Goal: Transaction & Acquisition: Purchase product/service

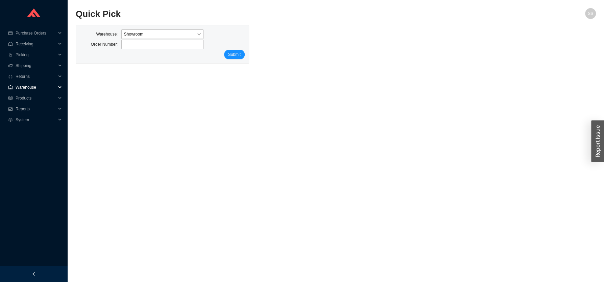
drag, startPoint x: 26, startPoint y: 85, endPoint x: 33, endPoint y: 90, distance: 8.4
click at [27, 85] on span "Warehouse" at bounding box center [36, 87] width 41 height 11
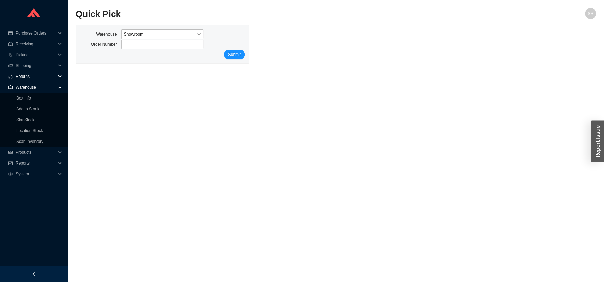
click at [25, 75] on span "Returns" at bounding box center [36, 76] width 41 height 11
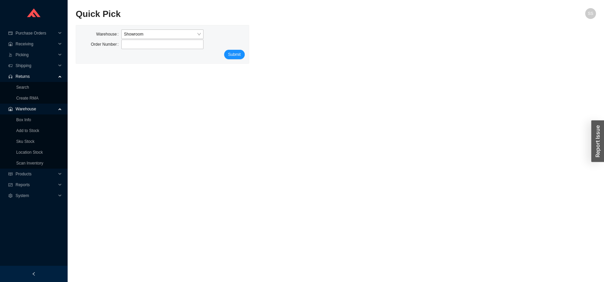
click at [26, 77] on span "Returns" at bounding box center [36, 76] width 41 height 11
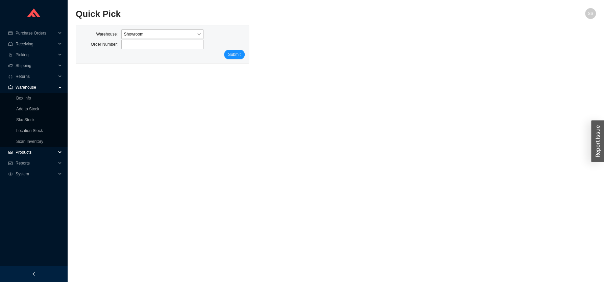
click at [29, 150] on span "Products" at bounding box center [36, 152] width 41 height 11
click at [33, 73] on span "Returns" at bounding box center [36, 76] width 41 height 11
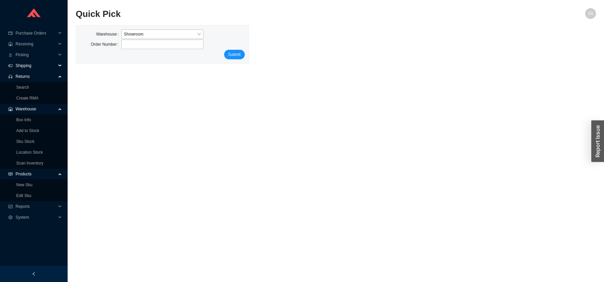
click at [33, 66] on span "Shipping" at bounding box center [36, 65] width 41 height 11
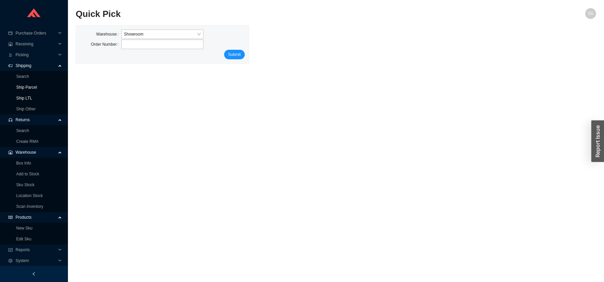
click at [25, 86] on link "Ship Parcel" at bounding box center [26, 87] width 21 height 5
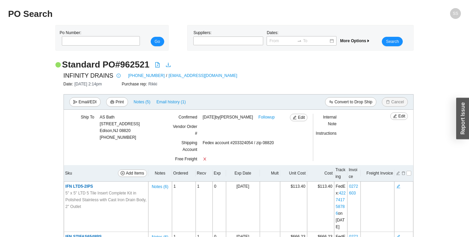
click at [87, 75] on span "INFINITY DRAINS" at bounding box center [89, 76] width 50 height 10
click at [110, 80] on span "INFINITY DRAINS" at bounding box center [89, 76] width 50 height 10
click at [136, 76] on link "516-767-6786" at bounding box center [146, 75] width 37 height 7
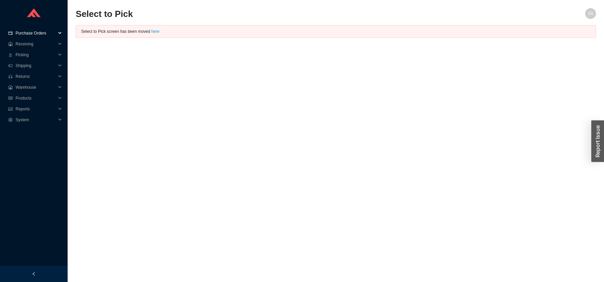
click at [30, 37] on span "Purchase Orders" at bounding box center [36, 33] width 41 height 11
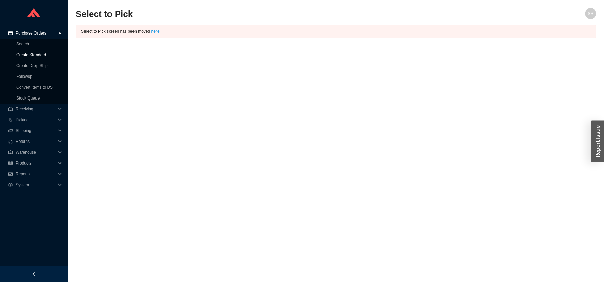
click at [32, 54] on link "Create Standard" at bounding box center [31, 54] width 30 height 5
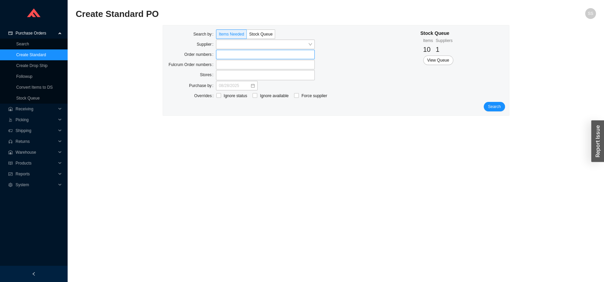
click at [231, 54] on label at bounding box center [265, 54] width 99 height 9
click at [222, 54] on input at bounding box center [219, 54] width 5 height 7
click at [505, 111] on div "Search by Items Needed Stock Queue Supplier Order numbers 832809 Fulcrum Order …" at bounding box center [336, 70] width 346 height 91
click at [498, 107] on span "Search" at bounding box center [494, 107] width 13 height 7
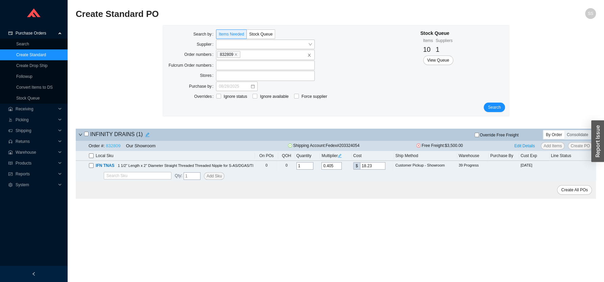
click at [119, 147] on link "832809" at bounding box center [113, 145] width 15 height 5
click at [145, 136] on icon "edit" at bounding box center [147, 134] width 5 height 5
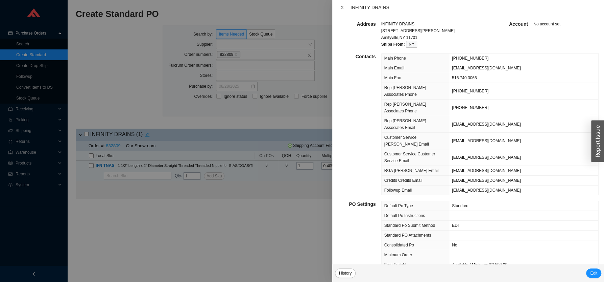
click at [344, 7] on button "Close" at bounding box center [342, 7] width 9 height 5
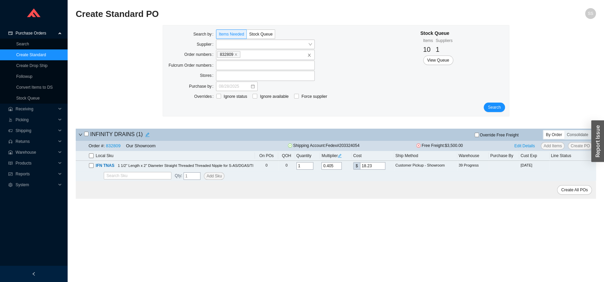
click at [28, 53] on link "Create Standard" at bounding box center [31, 54] width 30 height 5
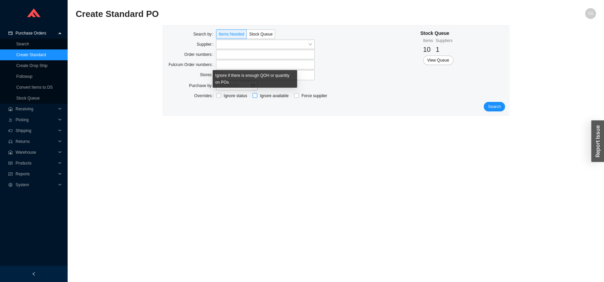
click at [256, 98] on input "Ignore available" at bounding box center [255, 95] width 5 height 5
checkbox input "true"
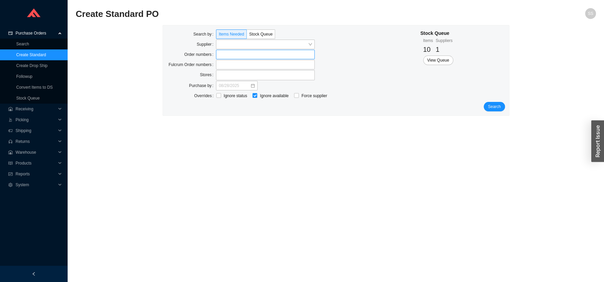
click at [229, 52] on label at bounding box center [265, 54] width 99 height 9
click at [222, 52] on input at bounding box center [219, 54] width 5 height 7
click button "Search" at bounding box center [494, 106] width 21 height 9
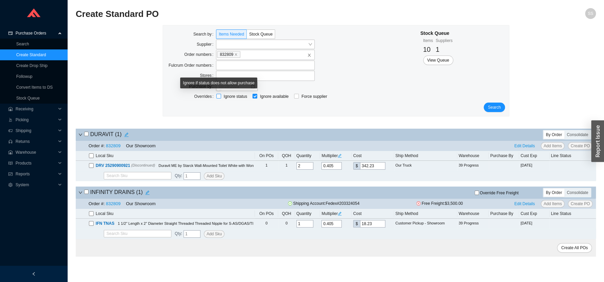
click at [218, 97] on input "Ignore status" at bounding box center [218, 96] width 5 height 5
checkbox input "true"
click at [494, 109] on span "Search" at bounding box center [494, 107] width 13 height 7
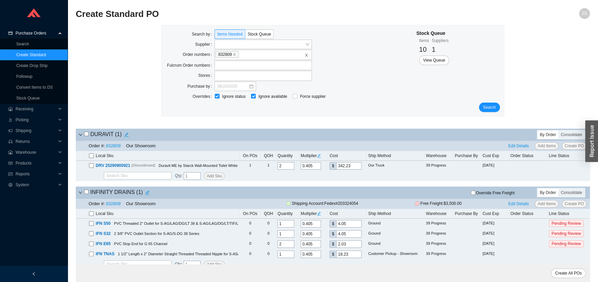
scroll to position [7, 0]
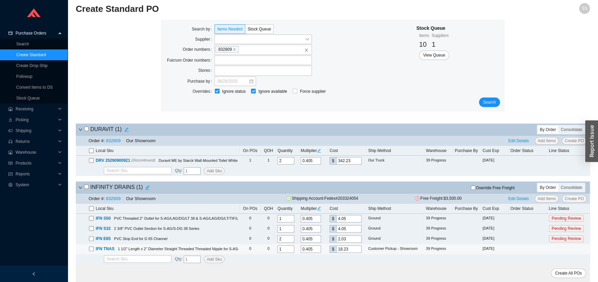
click at [89, 248] on input "checkbox" at bounding box center [91, 248] width 5 height 5
checkbox input "true"
click at [89, 249] on td "IFN TNAS 1 1/2" Length x 2" Diameter Straight Threaded Threaded Nipple for S-AS…" at bounding box center [158, 249] width 164 height 10
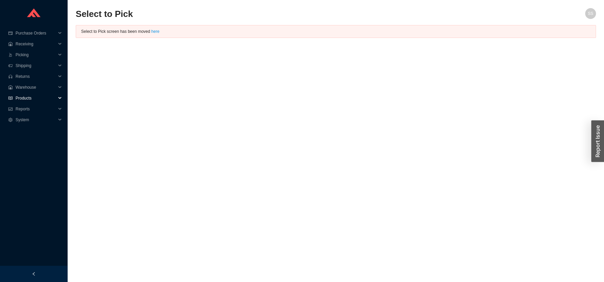
click at [28, 98] on span "Products" at bounding box center [36, 98] width 41 height 11
click at [32, 88] on span "Warehouse" at bounding box center [36, 87] width 41 height 11
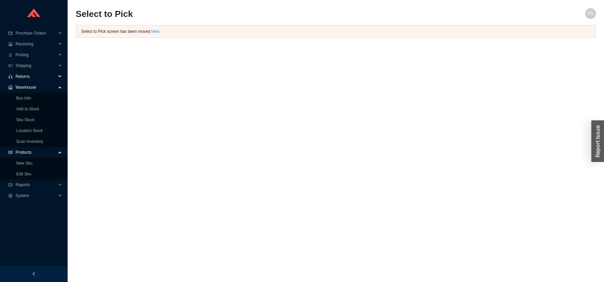
click at [29, 73] on span "Returns" at bounding box center [36, 76] width 41 height 11
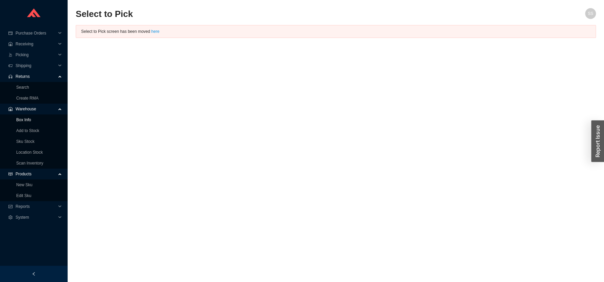
click at [25, 118] on link "Box Info" at bounding box center [23, 119] width 15 height 5
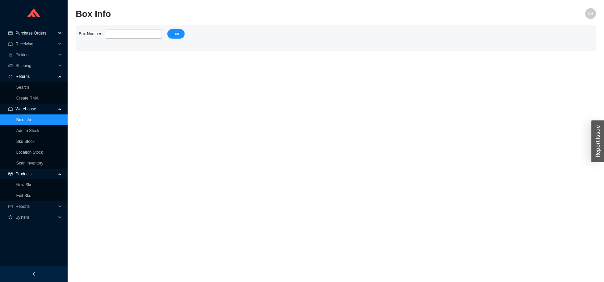
click at [30, 34] on span "Purchase Orders" at bounding box center [36, 33] width 41 height 11
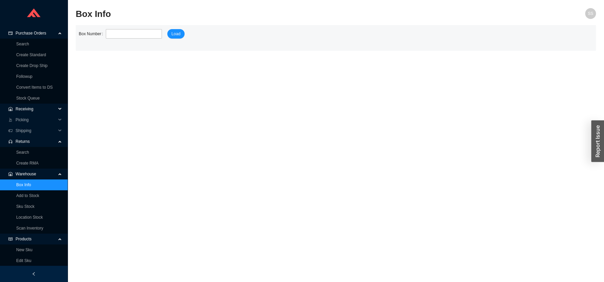
click at [31, 109] on span "Receiving" at bounding box center [36, 108] width 41 height 11
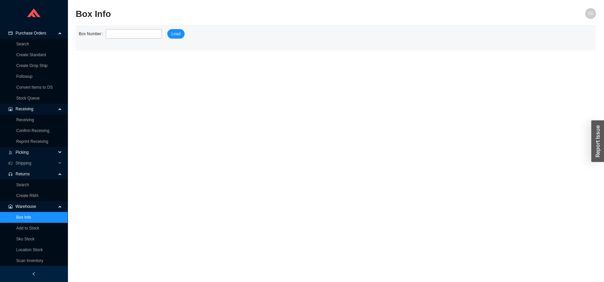
click at [29, 156] on span "Picking" at bounding box center [36, 152] width 41 height 11
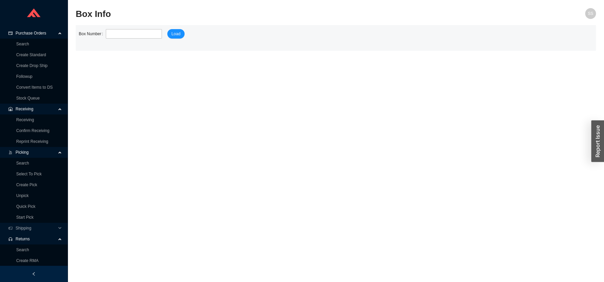
drag, startPoint x: 32, startPoint y: 29, endPoint x: 32, endPoint y: 33, distance: 3.7
click at [32, 30] on span "Purchase Orders" at bounding box center [36, 33] width 41 height 11
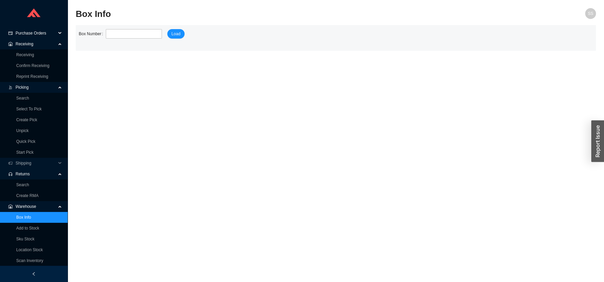
click at [32, 36] on span "Purchase Orders" at bounding box center [36, 33] width 41 height 11
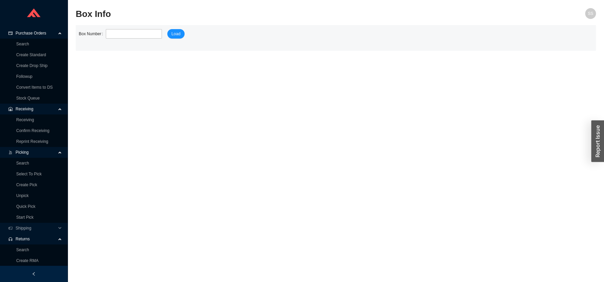
click at [33, 33] on span "Purchase Orders" at bounding box center [36, 33] width 41 height 11
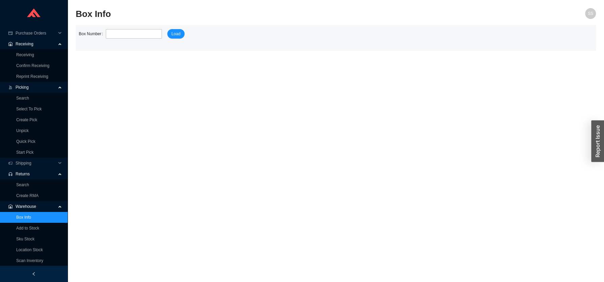
click at [33, 43] on span "Receiving" at bounding box center [36, 44] width 41 height 11
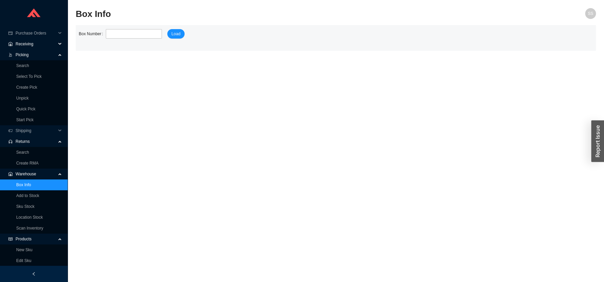
click at [32, 43] on span "Receiving" at bounding box center [36, 44] width 41 height 11
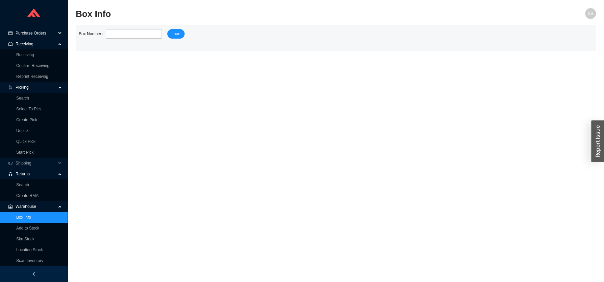
click at [33, 33] on span "Purchase Orders" at bounding box center [36, 33] width 41 height 11
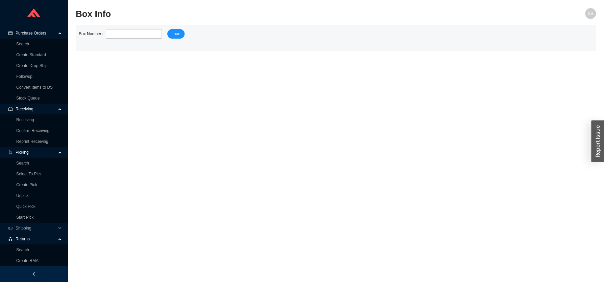
click at [36, 32] on span "Purchase Orders" at bounding box center [36, 33] width 41 height 11
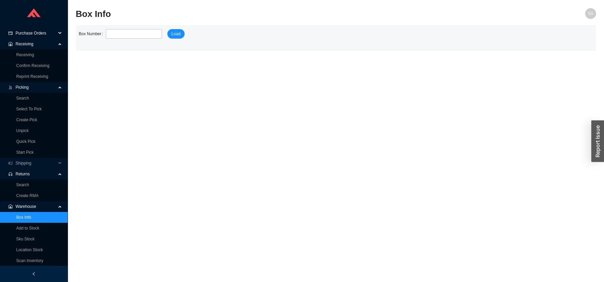
click at [40, 30] on span "Purchase Orders" at bounding box center [36, 33] width 41 height 11
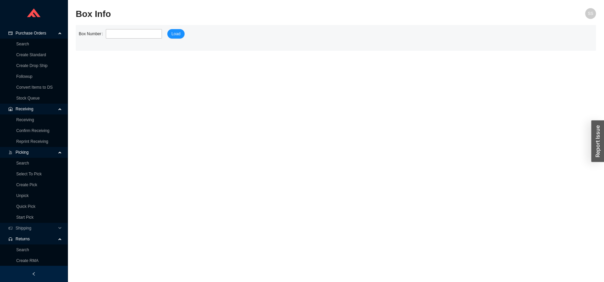
click at [40, 30] on span "Purchase Orders" at bounding box center [36, 33] width 41 height 11
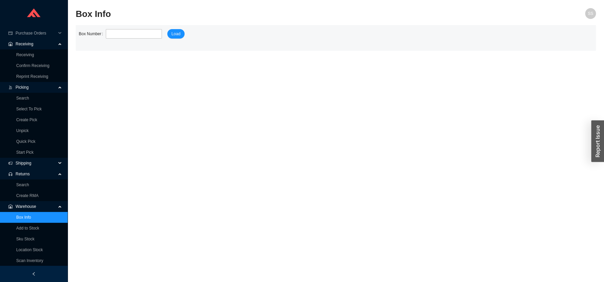
click at [32, 164] on span "Shipping" at bounding box center [36, 163] width 41 height 11
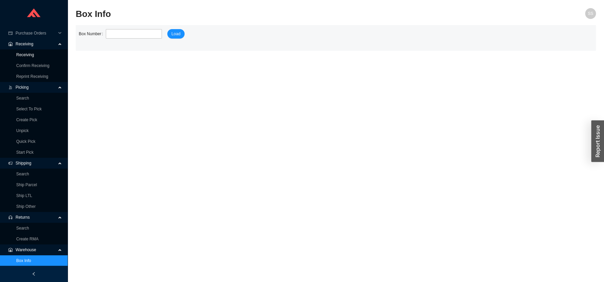
click at [26, 55] on link "Receiving" at bounding box center [25, 54] width 18 height 5
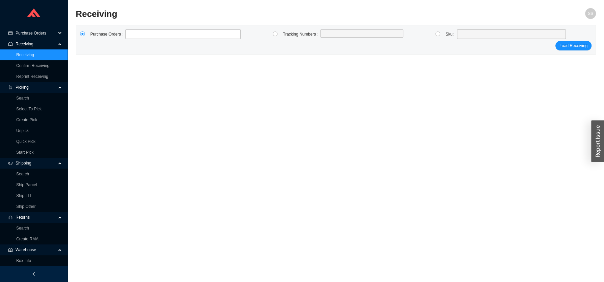
click at [29, 33] on span "Purchase Orders" at bounding box center [36, 33] width 41 height 11
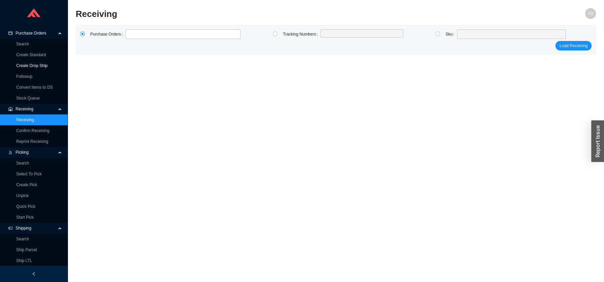
click at [30, 66] on link "Create Drop Ship" at bounding box center [31, 65] width 31 height 5
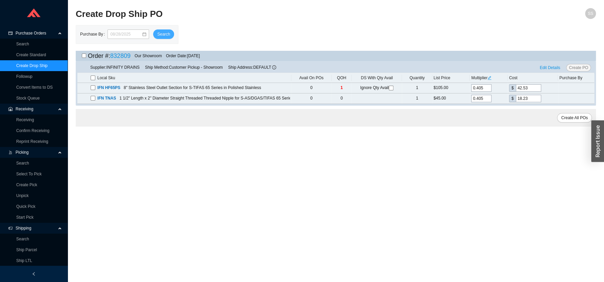
click at [158, 33] on span "Search" at bounding box center [163, 34] width 13 height 7
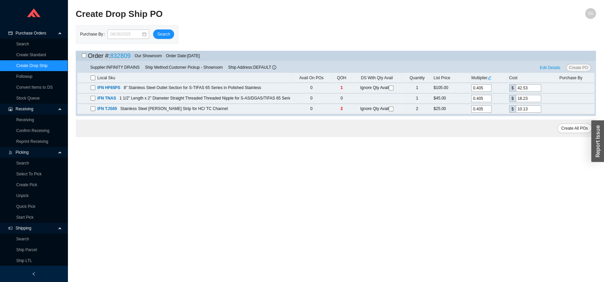
click at [94, 79] on input "checkbox" at bounding box center [93, 77] width 5 height 5
checkbox input "true"
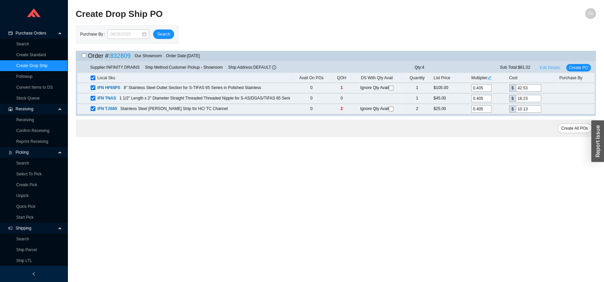
click at [548, 67] on span "Edit Details" at bounding box center [550, 67] width 21 height 7
select select "1"
select select "6"
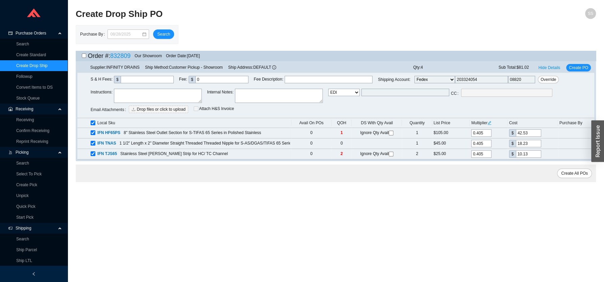
click at [143, 96] on textarea at bounding box center [158, 96] width 88 height 14
type textarea "picking up today from you warehouse"
click at [541, 81] on span "Override" at bounding box center [549, 79] width 16 height 7
drag, startPoint x: 461, startPoint y: 82, endPoint x: 467, endPoint y: 82, distance: 6.1
click at [461, 82] on input "203324054" at bounding box center [481, 79] width 53 height 7
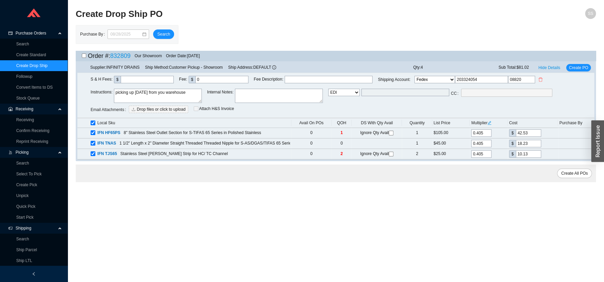
drag, startPoint x: 475, startPoint y: 81, endPoint x: 425, endPoint y: 80, distance: 49.7
click at [455, 82] on input "203324054" at bounding box center [481, 79] width 53 height 7
type input "pick up"
click at [415, 76] on select "Select Carrier... Fedex UPS" at bounding box center [435, 79] width 41 height 7
click option "Select Carrier..." at bounding box center [0, 0] width 0 height 0
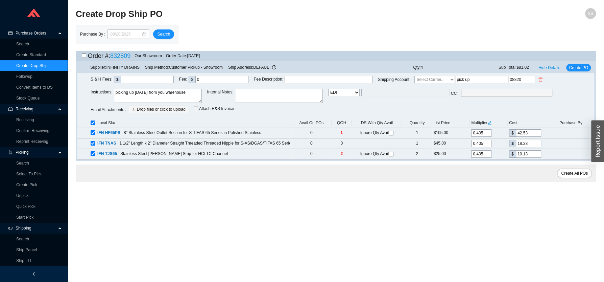
click at [415, 76] on select "Select Carrier... Fedex UPS" at bounding box center [435, 79] width 41 height 7
click at [572, 172] on span "Create All POs" at bounding box center [574, 173] width 27 height 7
click at [415, 76] on select "Select Carrier... Fedex UPS" at bounding box center [435, 79] width 41 height 7
select select "1"
click option "Fedex" at bounding box center [0, 0] width 0 height 0
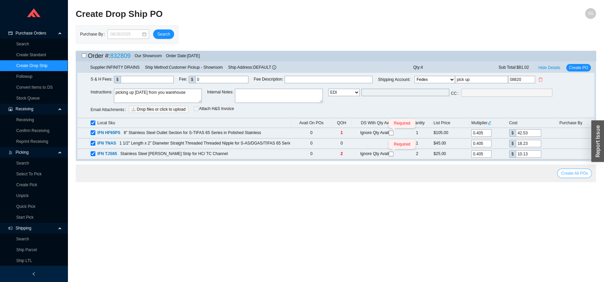
click at [570, 173] on span "Create All POs" at bounding box center [574, 173] width 27 height 7
click at [84, 57] on input "checkbox" at bounding box center [84, 55] width 4 height 4
checkbox input "true"
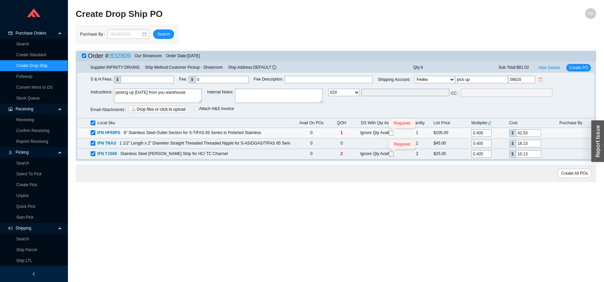
click at [391, 132] on input "Required" at bounding box center [391, 133] width 5 height 5
checkbox input "true"
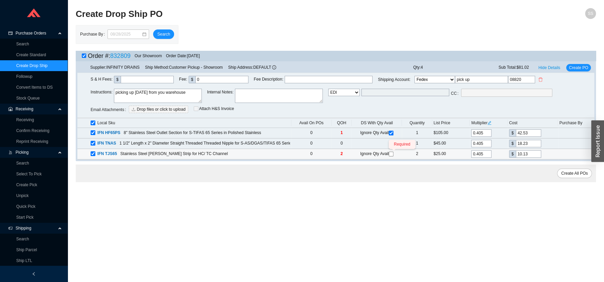
click at [391, 153] on input "Required" at bounding box center [391, 154] width 5 height 5
checkbox input "true"
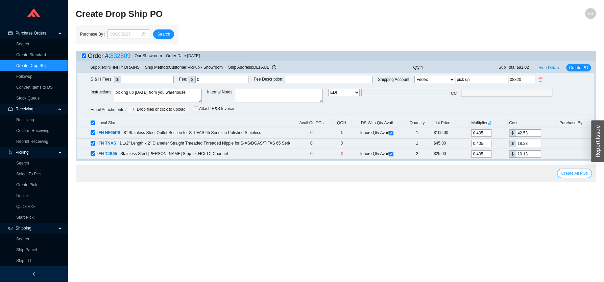
click at [575, 171] on span "Create All POs" at bounding box center [574, 173] width 27 height 7
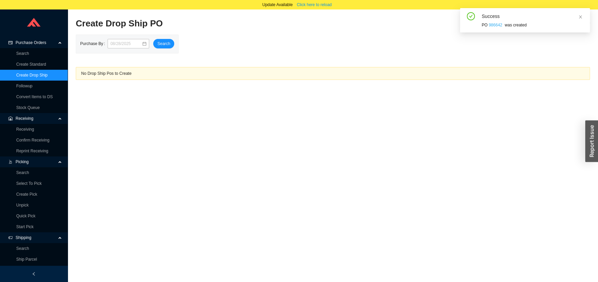
click at [493, 26] on link "986642" at bounding box center [496, 25] width 14 height 5
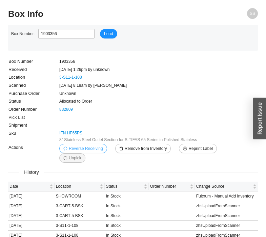
click at [88, 149] on span "Reverse Receiving" at bounding box center [86, 148] width 34 height 7
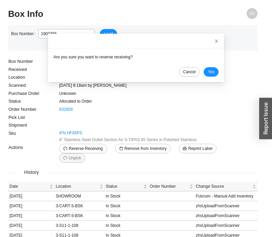
click at [146, 120] on td at bounding box center [158, 118] width 199 height 8
click at [214, 40] on icon "close" at bounding box center [216, 41] width 5 height 5
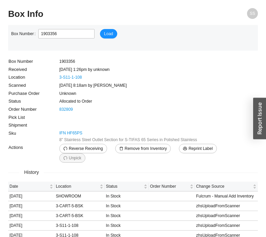
click at [69, 61] on td "1903356" at bounding box center [158, 61] width 199 height 8
click at [168, 53] on main "Box Number 1903356 Load Box Number 1903356 Received 10/22/23 1:26pm by unknown …" at bounding box center [132, 162] width 249 height 275
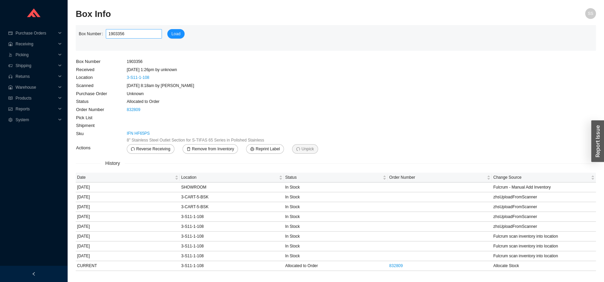
click at [142, 33] on input "1903356" at bounding box center [134, 33] width 56 height 9
click at [24, 99] on span "Products" at bounding box center [36, 98] width 41 height 11
click at [36, 87] on span "Warehouse" at bounding box center [36, 87] width 41 height 11
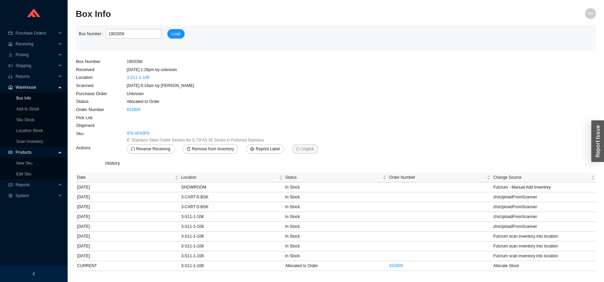
click at [24, 98] on link "Box Info" at bounding box center [23, 98] width 15 height 5
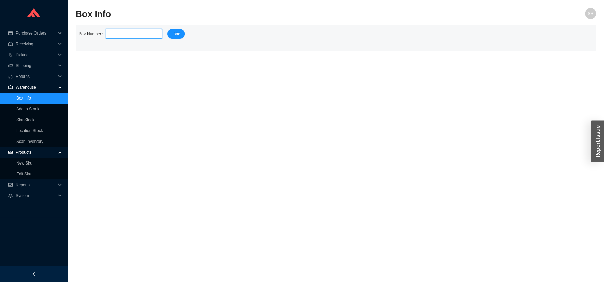
paste input "1903356"
type input "1903356"
click at [174, 33] on span "Load" at bounding box center [175, 33] width 9 height 7
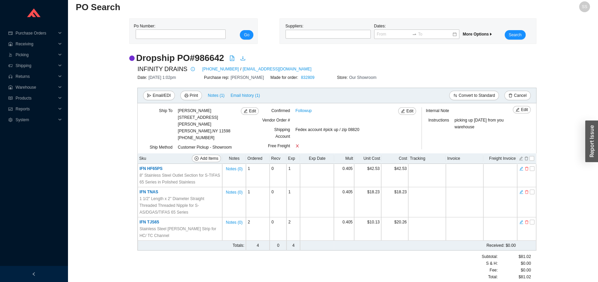
scroll to position [11, 0]
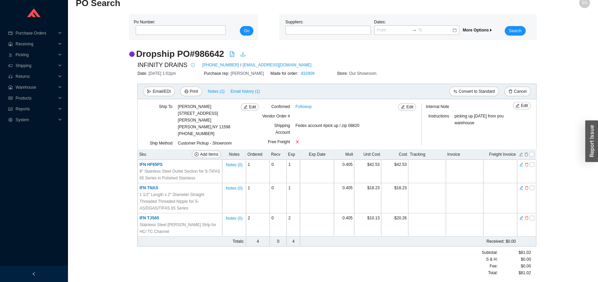
click at [191, 65] on icon "info-circle" at bounding box center [193, 65] width 4 height 4
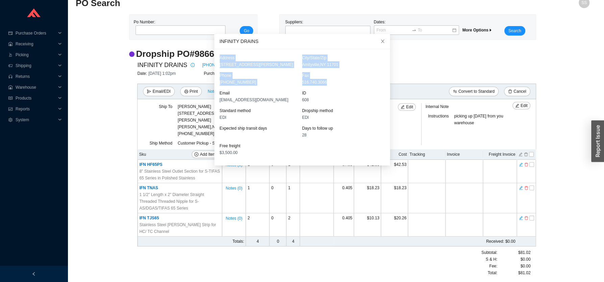
drag, startPoint x: 215, startPoint y: 51, endPoint x: 341, endPoint y: 82, distance: 129.7
click at [341, 82] on div "Address [STREET_ADDRESS][PERSON_NAME] Phone [PHONE_NUMBER] Fax [PHONE_NUMBER] E…" at bounding box center [302, 107] width 176 height 116
copy div "Address 145 Dixon Avenue City/State/Zip Amityville , NY 11701 Phone 516-767-678…"
drag, startPoint x: 478, startPoint y: 52, endPoint x: 418, endPoint y: 57, distance: 60.4
click at [477, 52] on div "Dropship PO # 986642" at bounding box center [332, 54] width 407 height 12
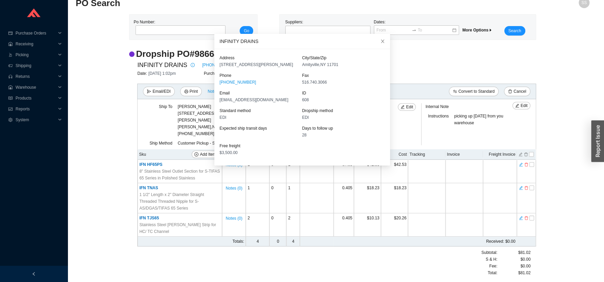
drag, startPoint x: 422, startPoint y: 47, endPoint x: 417, endPoint y: 45, distance: 4.8
click at [417, 45] on main "Po Number: Go Suppliers: Dates: More Options Search Dropship PO # 986642 INFINI…" at bounding box center [333, 148] width 514 height 269
drag, startPoint x: 374, startPoint y: 40, endPoint x: 370, endPoint y: 40, distance: 3.8
click at [375, 39] on span "Close" at bounding box center [382, 41] width 15 height 15
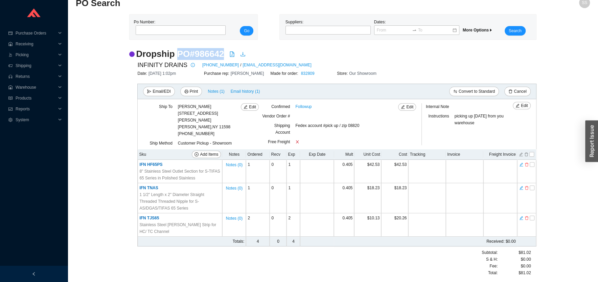
drag, startPoint x: 177, startPoint y: 52, endPoint x: 225, endPoint y: 54, distance: 47.7
click at [225, 54] on div "Dropship PO # 986642" at bounding box center [332, 54] width 407 height 12
copy h2 "PO # 986642"
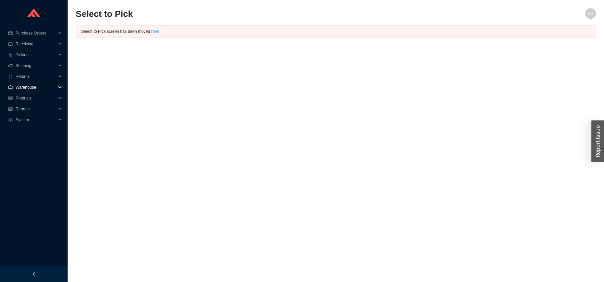
click at [34, 87] on span "Warehouse" at bounding box center [36, 87] width 41 height 11
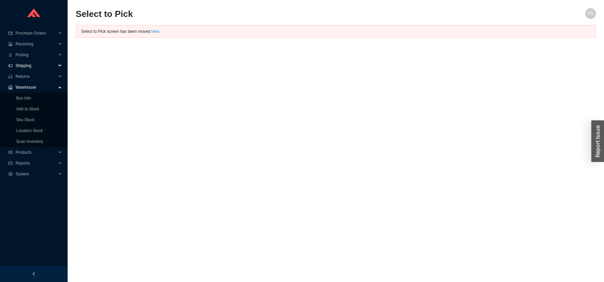
click at [31, 64] on span "Shipping" at bounding box center [36, 65] width 41 height 11
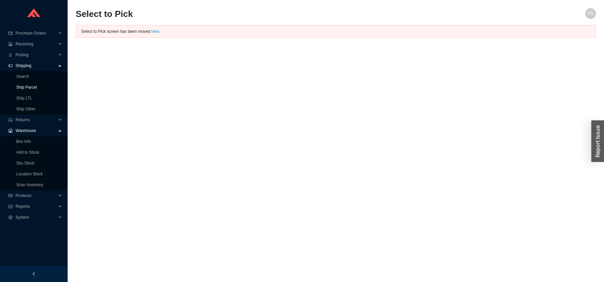
drag, startPoint x: 30, startPoint y: 88, endPoint x: 184, endPoint y: 76, distance: 154.0
click at [30, 87] on link "Ship Parcel" at bounding box center [26, 87] width 21 height 5
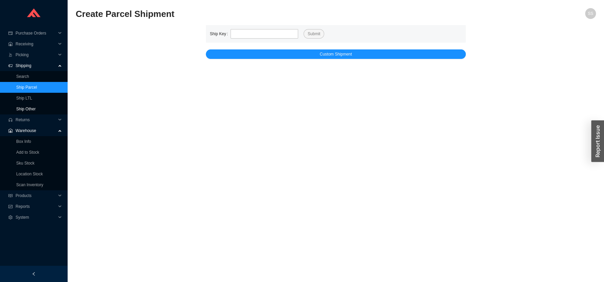
click at [32, 110] on link "Ship Other" at bounding box center [25, 109] width 19 height 5
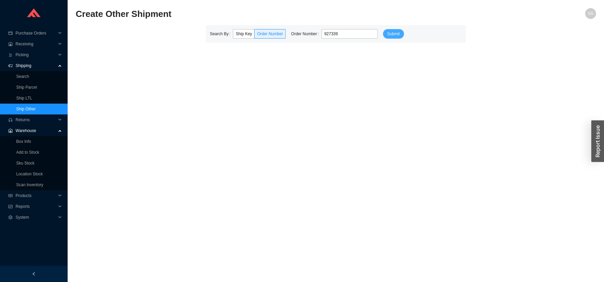
type input "927339"
drag, startPoint x: 385, startPoint y: 34, endPoint x: 385, endPoint y: 39, distance: 4.7
click at [387, 34] on span "Submit" at bounding box center [393, 33] width 13 height 7
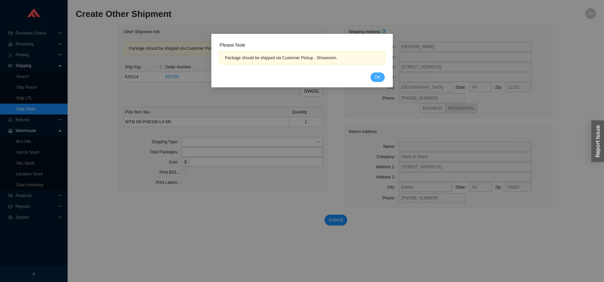
click at [379, 79] on span "OK" at bounding box center [378, 77] width 6 height 7
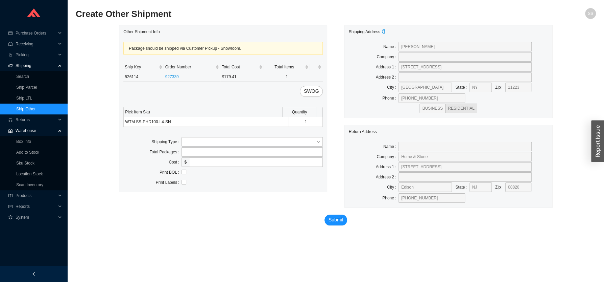
click at [134, 78] on td "526114" at bounding box center [143, 77] width 40 height 10
copy td "526114"
drag, startPoint x: 26, startPoint y: 86, endPoint x: 61, endPoint y: 89, distance: 34.3
click at [26, 86] on link "Ship Parcel" at bounding box center [26, 87] width 21 height 5
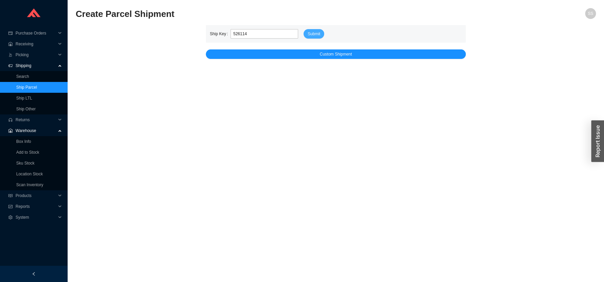
type input "526114"
click at [305, 35] on button "Submit" at bounding box center [314, 33] width 21 height 9
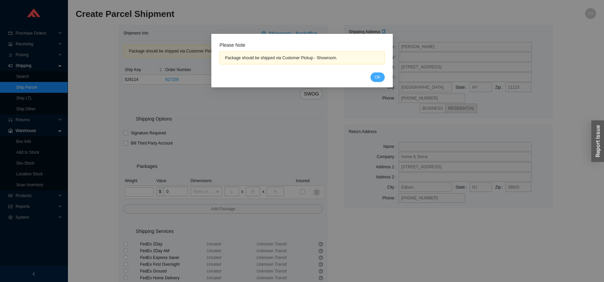
drag, startPoint x: 377, startPoint y: 74, endPoint x: 362, endPoint y: 85, distance: 18.2
click at [375, 74] on button "OK" at bounding box center [378, 76] width 14 height 9
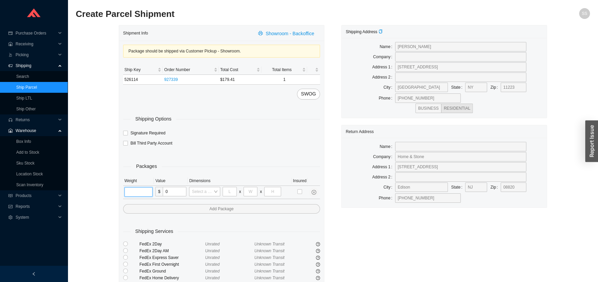
click at [137, 193] on input "tel" at bounding box center [138, 191] width 28 height 9
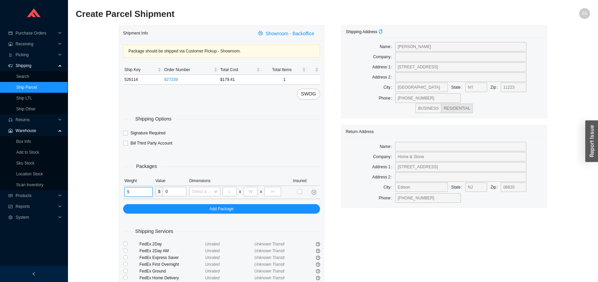
type input "5"
click at [93, 193] on div "Shipment Info Showroom - Backoffice Package should be shipped via Customer Pick…" at bounding box center [333, 198] width 514 height 346
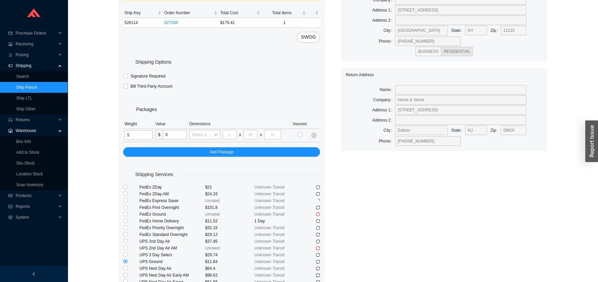
scroll to position [89, 0]
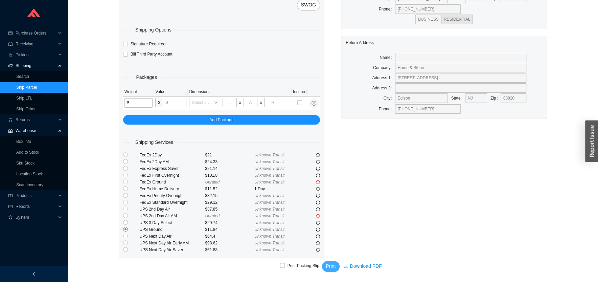
click at [334, 268] on span "Print" at bounding box center [331, 266] width 10 height 8
